Goal: Use online tool/utility: Utilize a website feature to perform a specific function

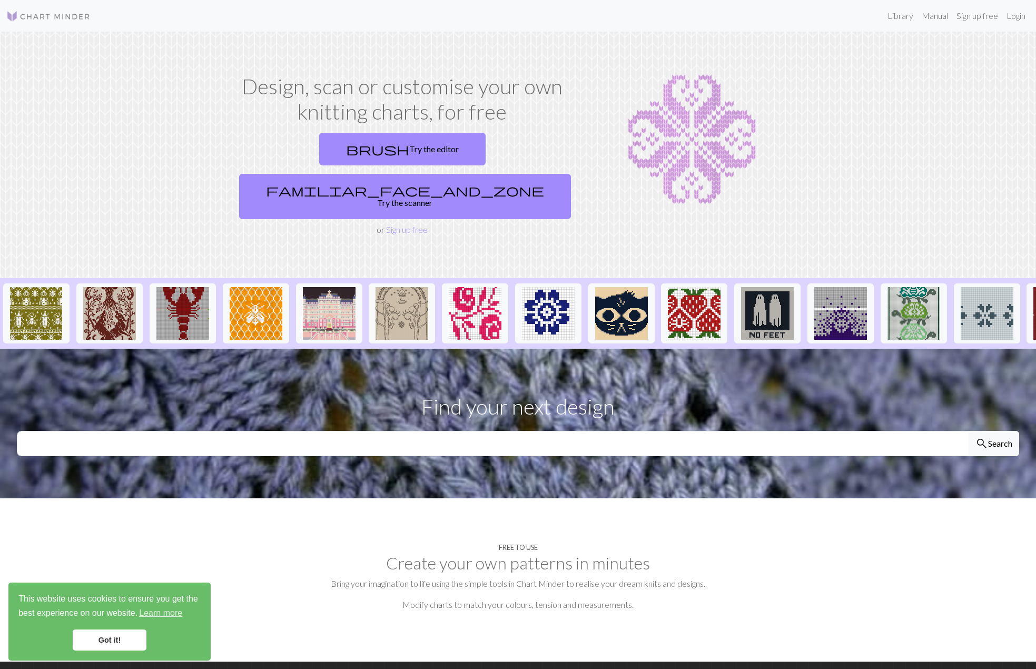
click at [344, 150] on link "brush Try the editor" at bounding box center [402, 149] width 166 height 33
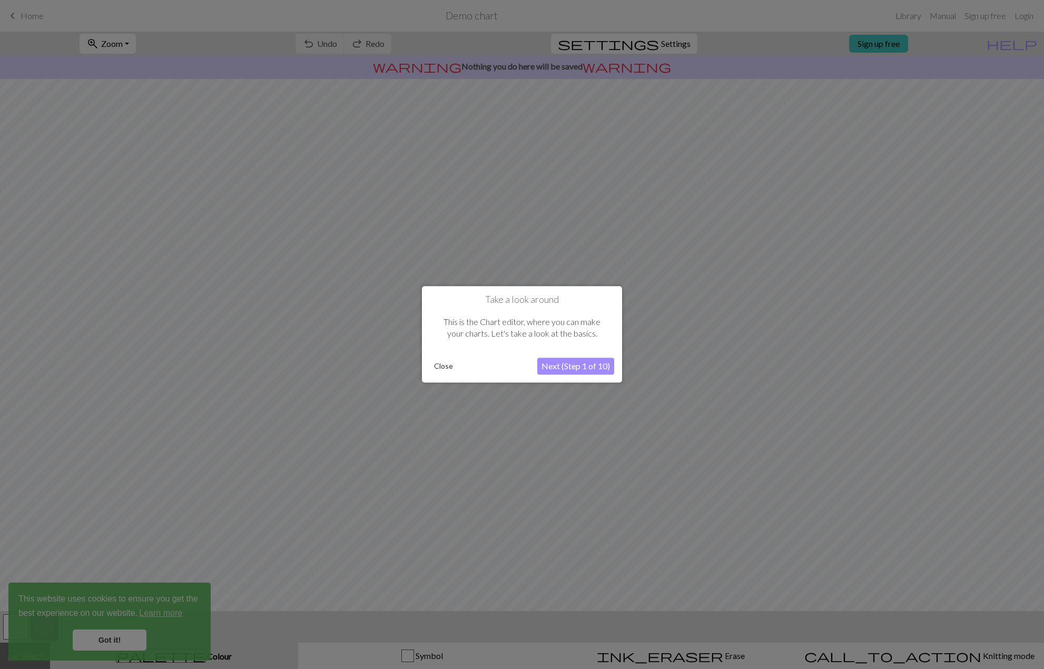
click at [583, 365] on button "Next (Step 1 of 10)" at bounding box center [575, 366] width 77 height 17
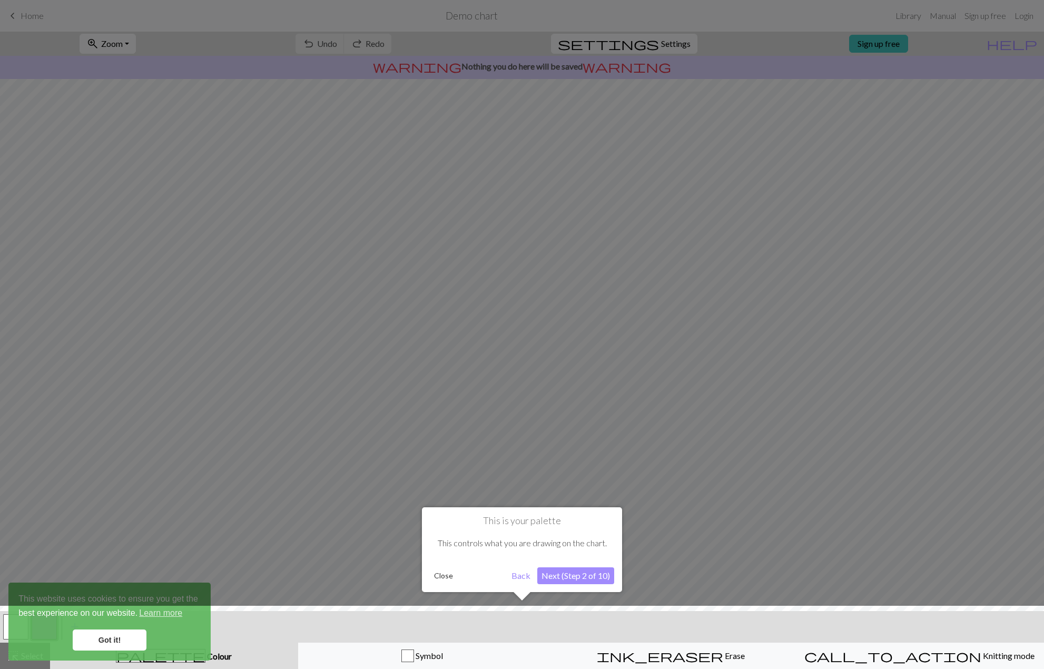
click at [586, 570] on button "Next (Step 2 of 10)" at bounding box center [575, 575] width 77 height 17
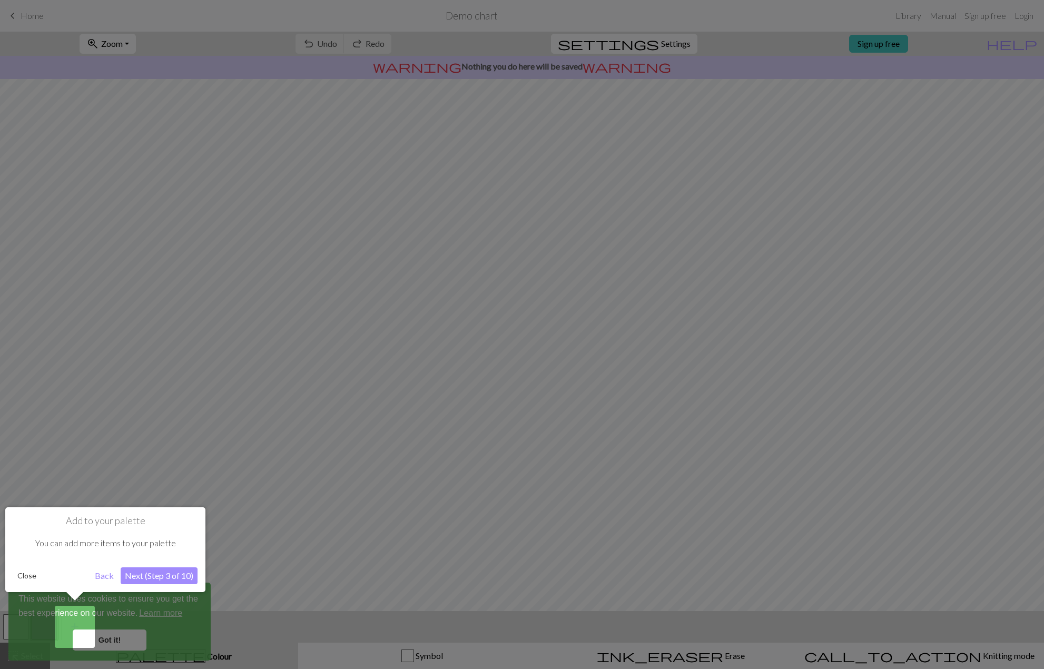
click at [164, 575] on button "Next (Step 3 of 10)" at bounding box center [159, 575] width 77 height 17
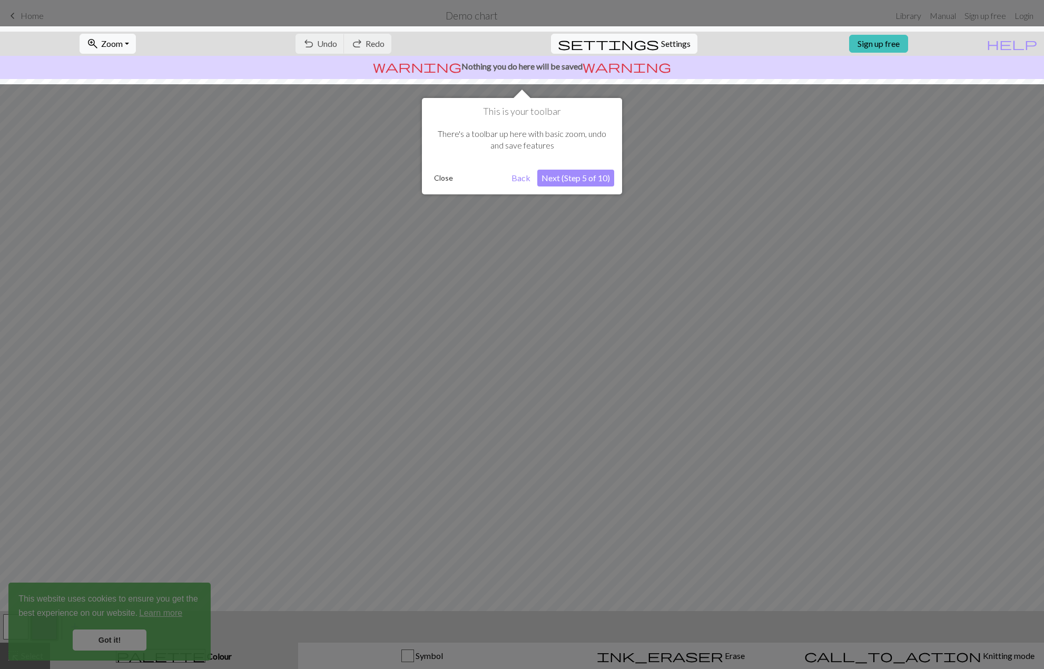
click at [581, 178] on button "Next (Step 5 of 10)" at bounding box center [575, 178] width 77 height 17
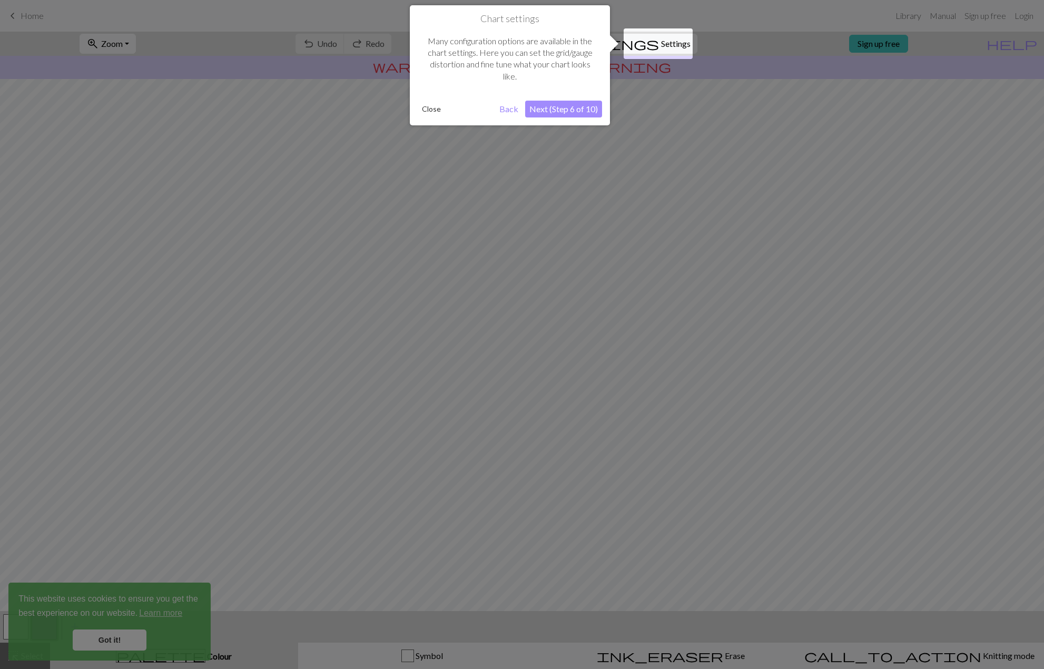
click at [576, 107] on button "Next (Step 6 of 10)" at bounding box center [563, 109] width 77 height 17
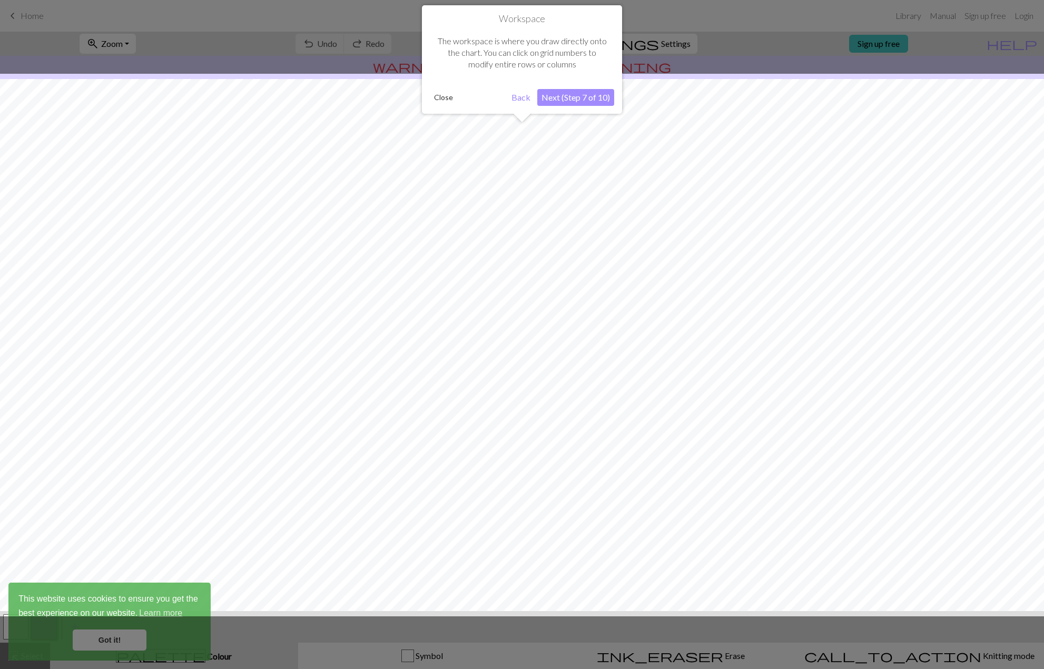
click at [555, 96] on button "Next (Step 7 of 10)" at bounding box center [575, 97] width 77 height 17
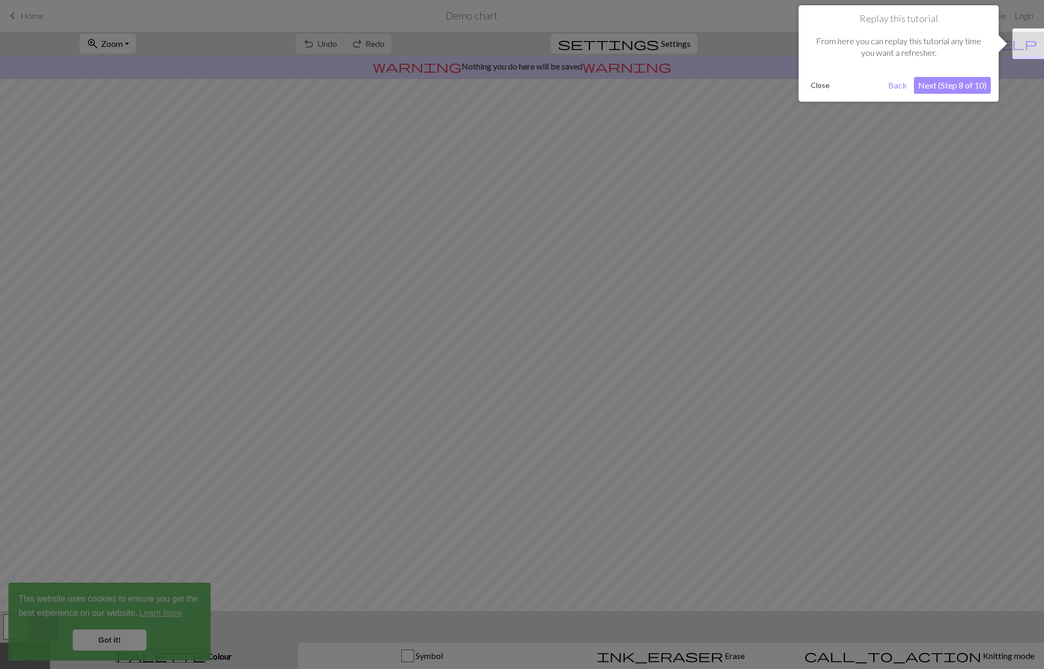
click at [975, 85] on button "Next (Step 8 of 10)" at bounding box center [952, 85] width 77 height 17
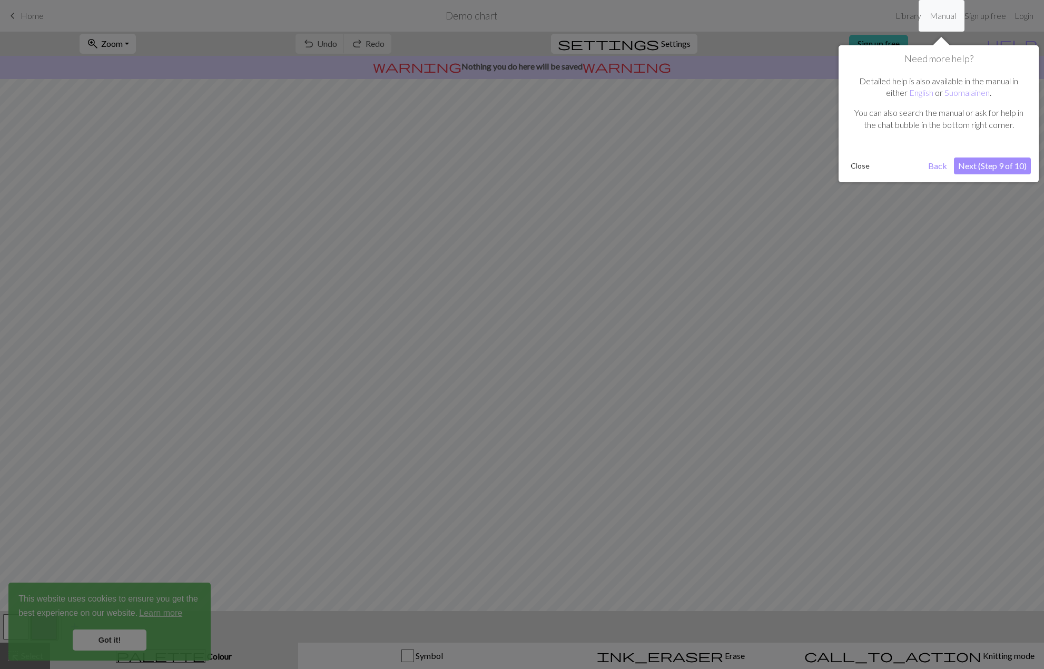
click at [985, 170] on button "Next (Step 9 of 10)" at bounding box center [992, 166] width 77 height 17
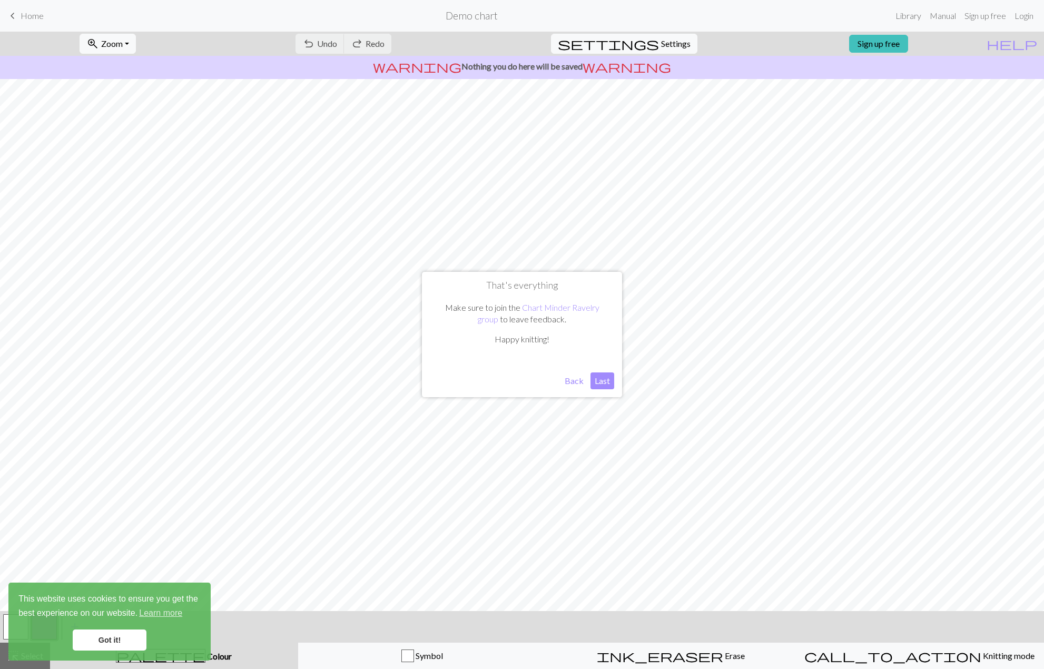
click at [598, 379] on button "Last" at bounding box center [603, 380] width 24 height 17
click at [723, 656] on span "Erase" at bounding box center [734, 656] width 22 height 10
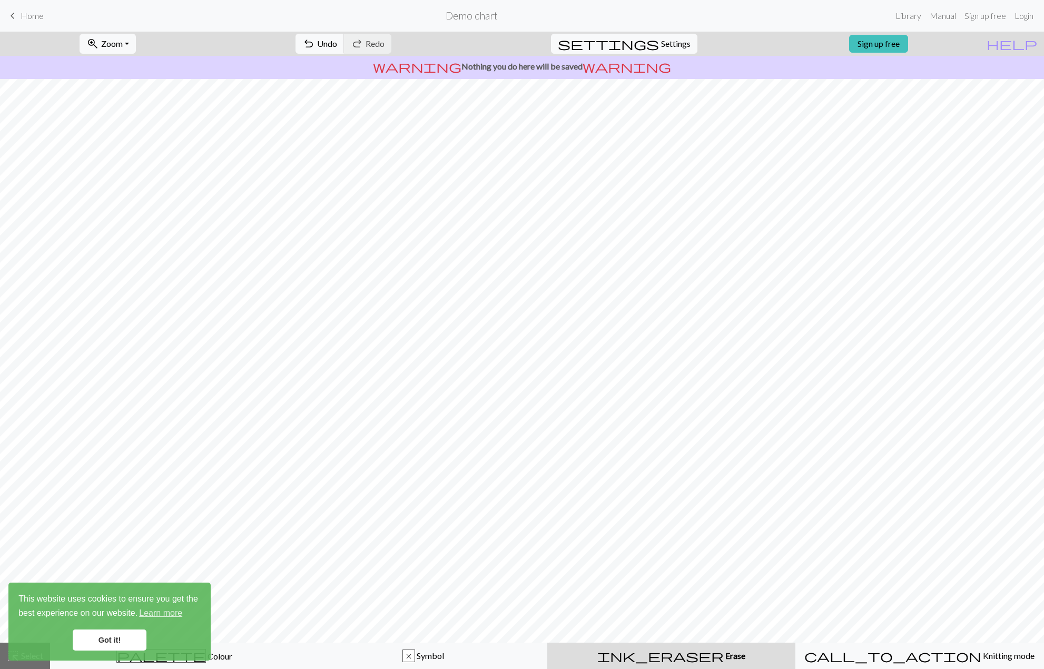
click at [451, 654] on div "x Symbol" at bounding box center [423, 656] width 235 height 13
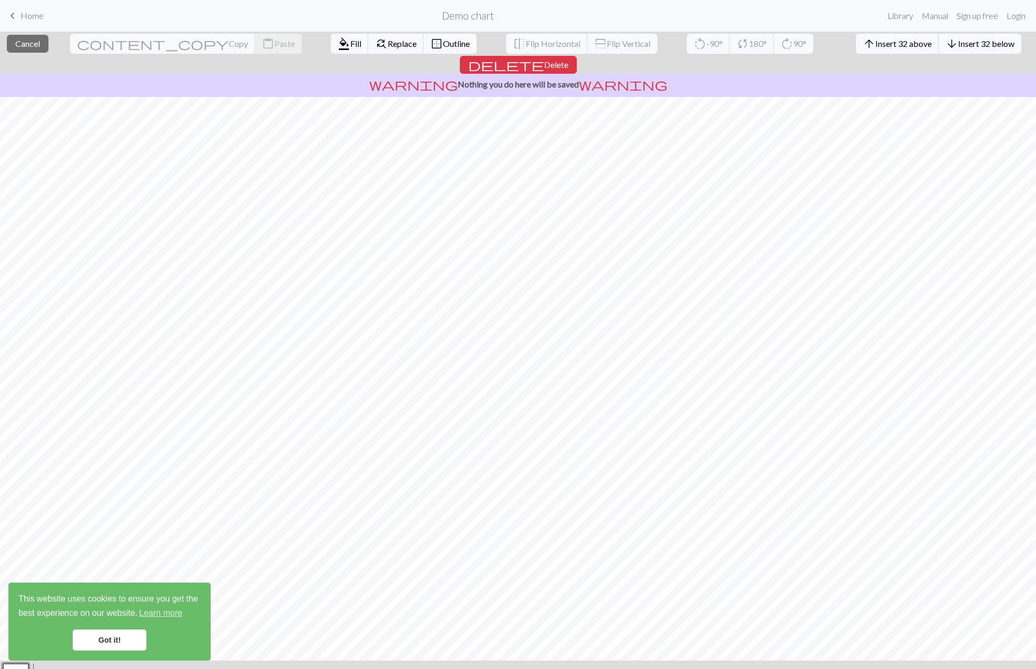
click at [31, 38] on button "close Cancel" at bounding box center [28, 44] width 42 height 18
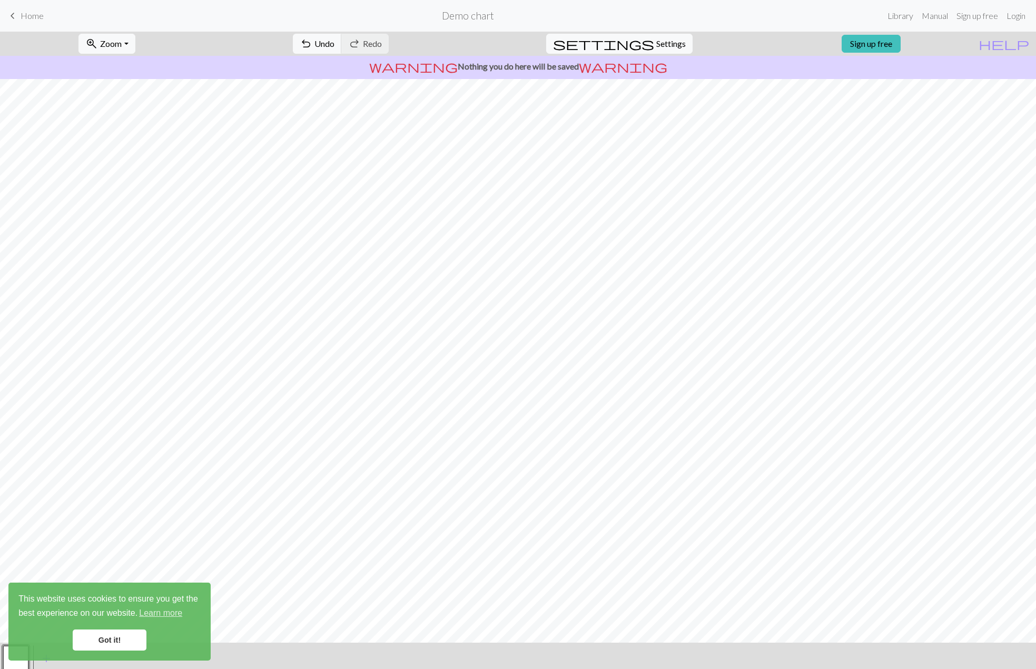
drag, startPoint x: 27, startPoint y: 6, endPoint x: 30, endPoint y: 18, distance: 12.3
click at [27, 6] on div "keyboard_arrow_left Home Demo chart Library Manual Sign up free Login" at bounding box center [518, 15] width 1036 height 21
click at [30, 19] on span "Home" at bounding box center [32, 16] width 23 height 10
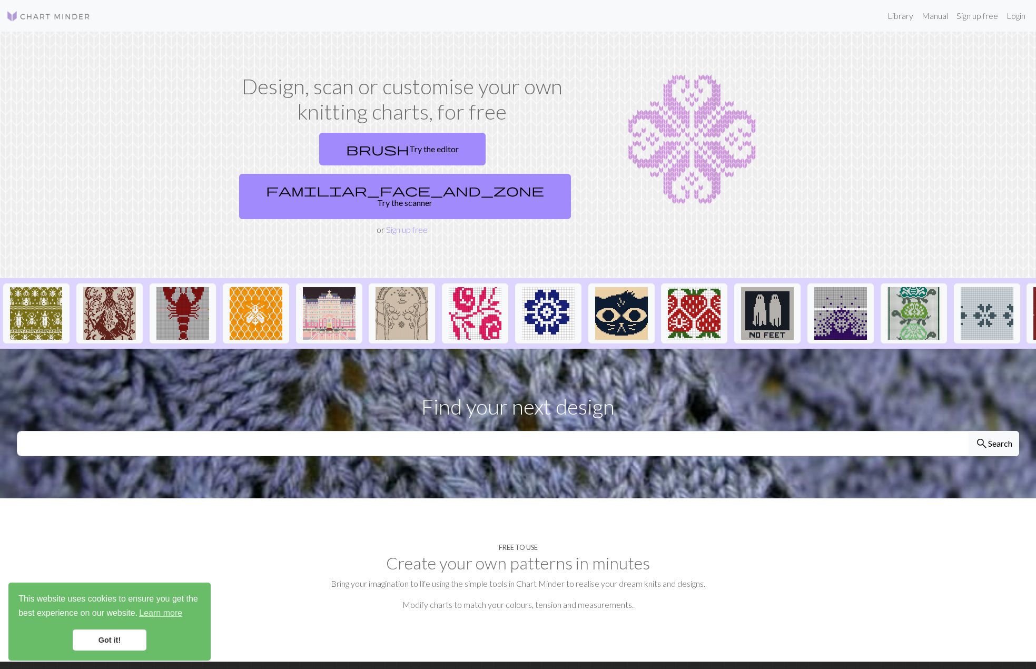
click at [516, 174] on link "familiar_face_and_zone Try the scanner" at bounding box center [405, 196] width 332 height 45
